Goal: Book appointment/travel/reservation

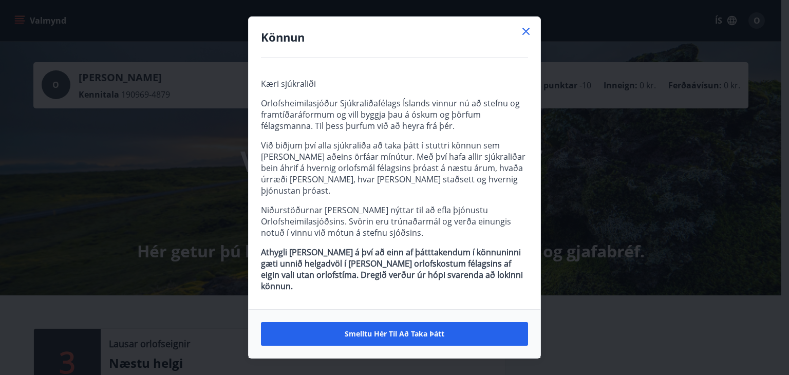
click at [528, 37] on icon at bounding box center [526, 31] width 12 height 12
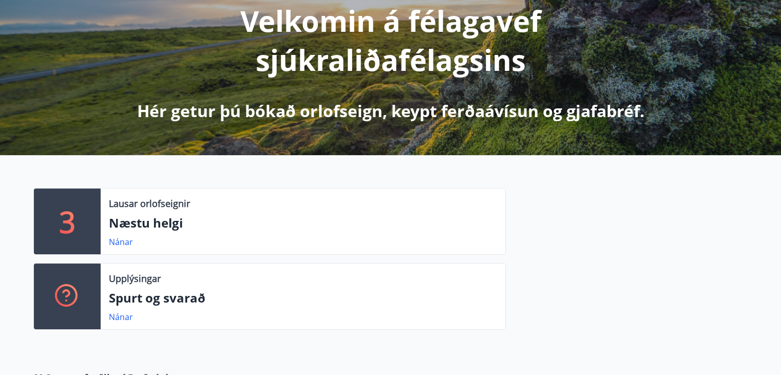
scroll to position [247, 0]
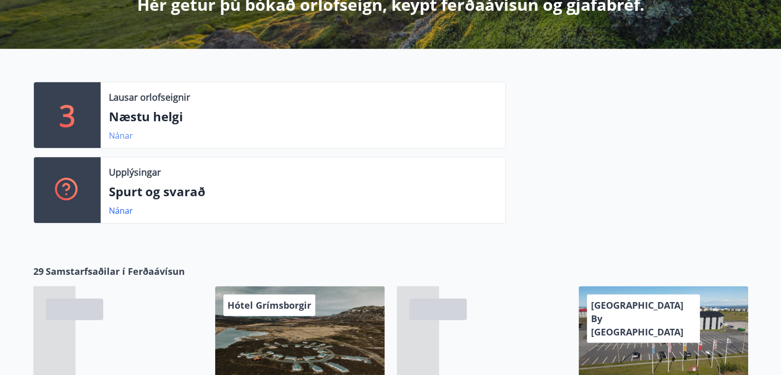
click at [122, 135] on link "Nánar" at bounding box center [121, 135] width 24 height 11
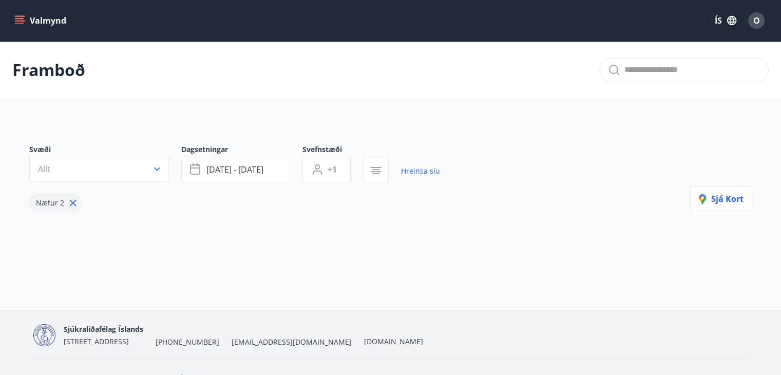
type input "*"
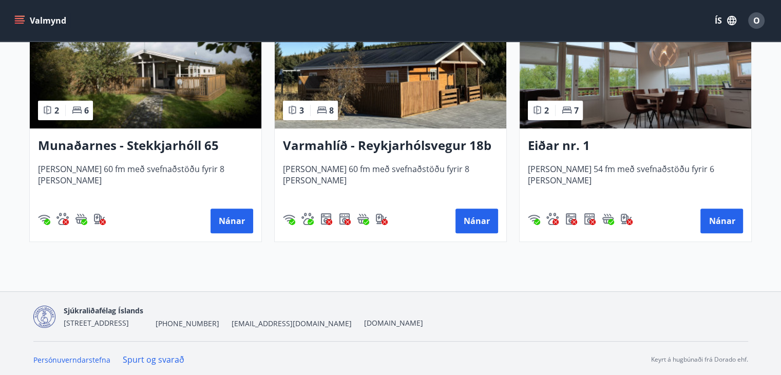
scroll to position [287, 0]
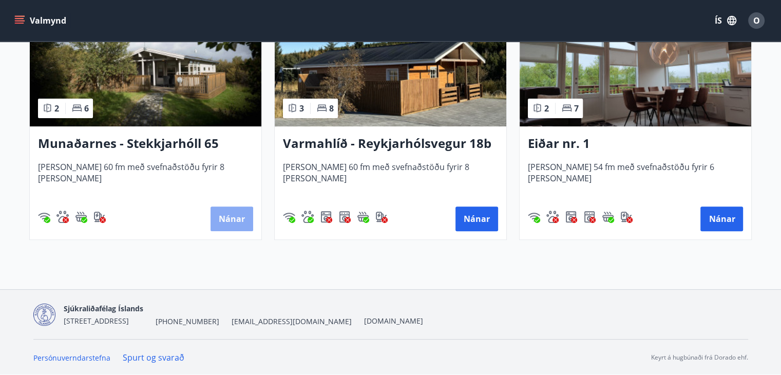
click at [228, 218] on button "Nánar" at bounding box center [232, 218] width 43 height 25
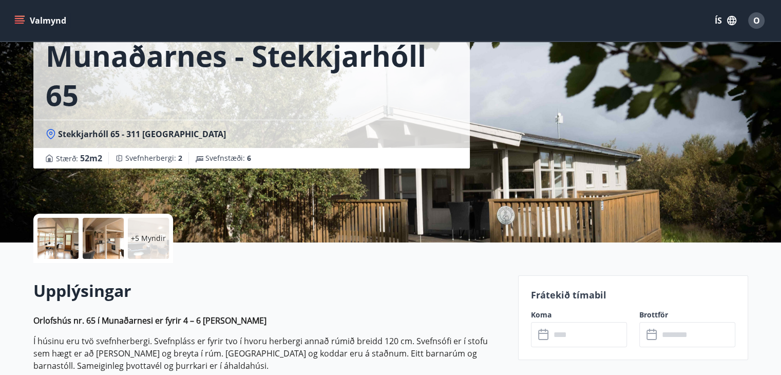
scroll to position [185, 0]
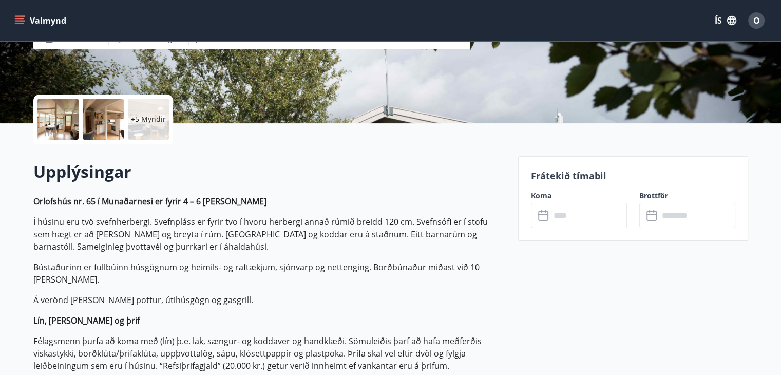
click at [569, 217] on input "text" at bounding box center [589, 215] width 77 height 25
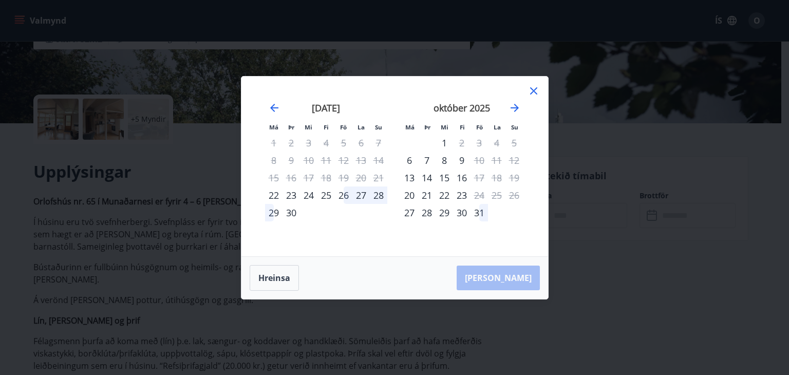
click at [527, 87] on icon at bounding box center [533, 91] width 12 height 12
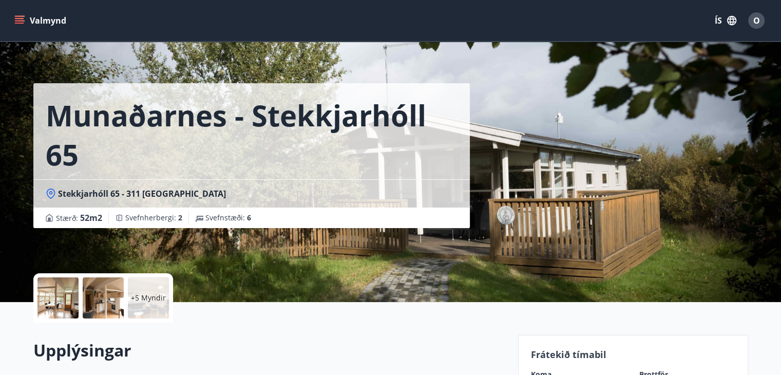
scroll to position [0, 0]
